Goal: Task Accomplishment & Management: Manage account settings

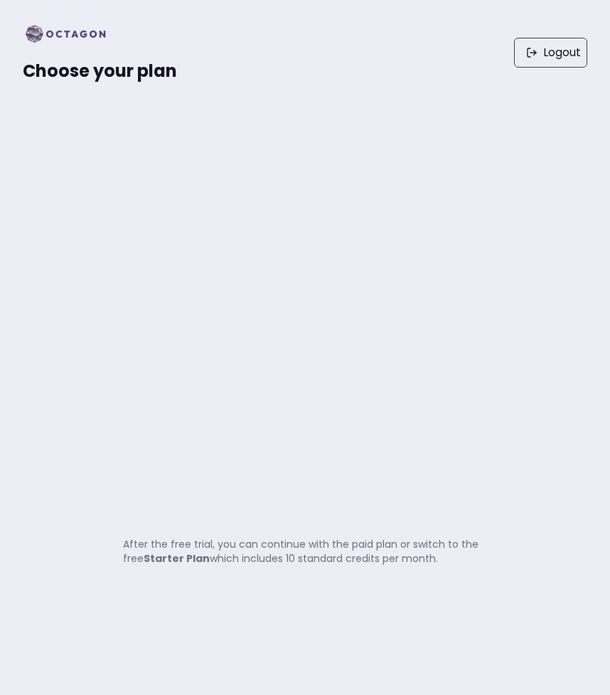
click at [37, 36] on img at bounding box center [70, 34] width 95 height 23
click at [78, 33] on img at bounding box center [70, 34] width 95 height 23
click at [545, 50] on link "Logout" at bounding box center [550, 53] width 73 height 30
click at [556, 43] on link "Logout" at bounding box center [550, 53] width 73 height 30
